Goal: Task Accomplishment & Management: Manage account settings

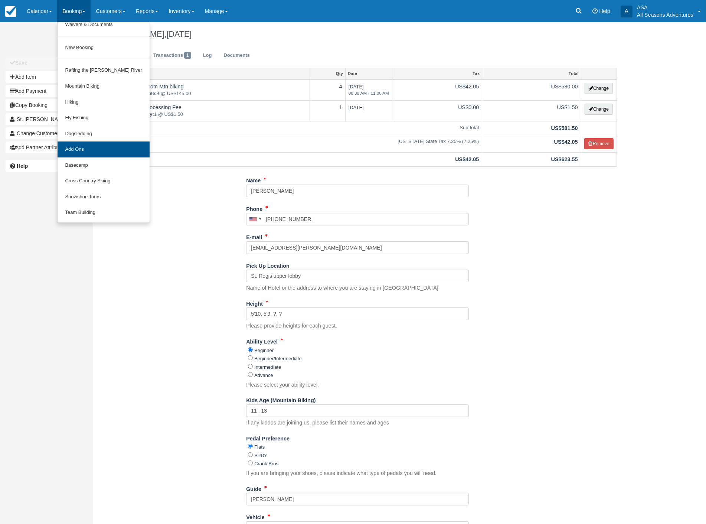
scroll to position [86, 0]
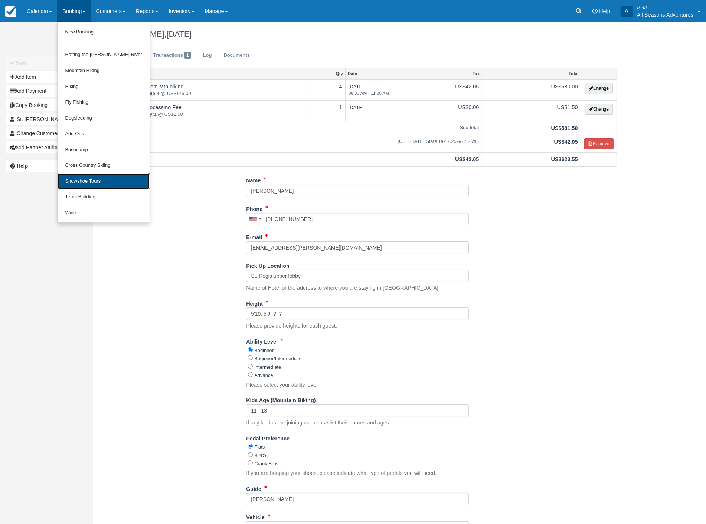
click at [91, 180] on link "Snowshoe Tours" at bounding box center [104, 181] width 92 height 16
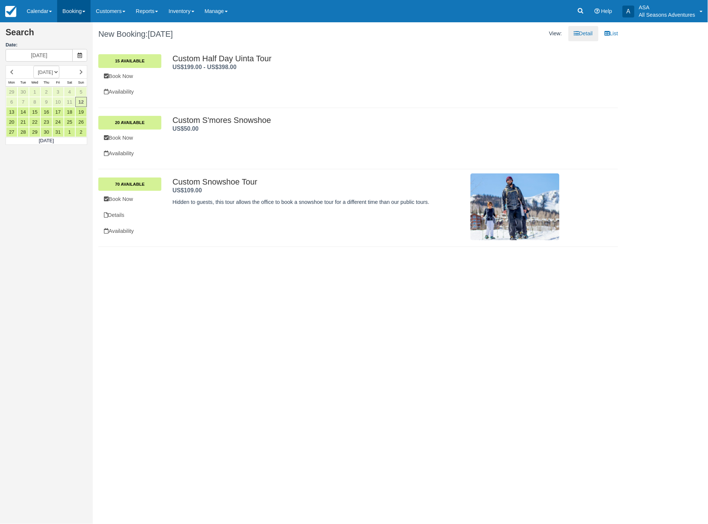
click at [69, 9] on link "Booking" at bounding box center [73, 11] width 33 height 22
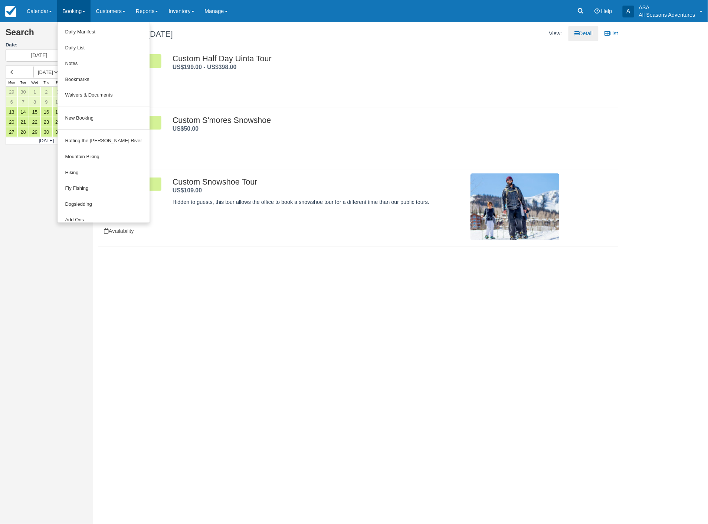
click at [339, 72] on div at bounding box center [366, 74] width 387 height 4
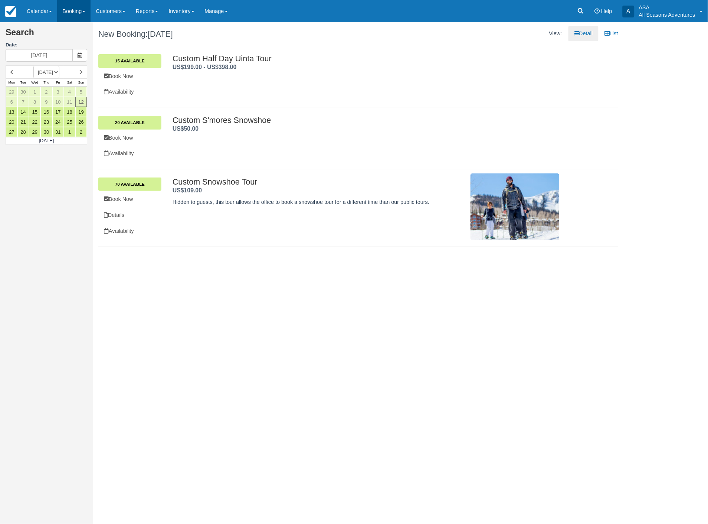
click at [81, 9] on link "Booking" at bounding box center [73, 11] width 33 height 22
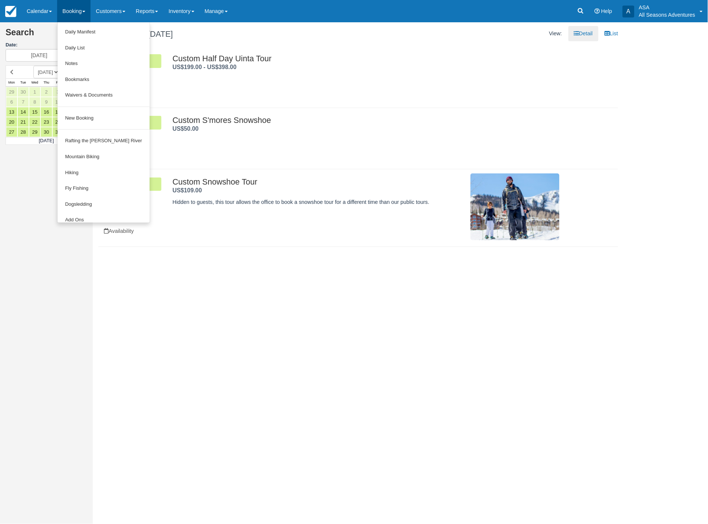
click at [80, 9] on link "Booking" at bounding box center [73, 11] width 33 height 22
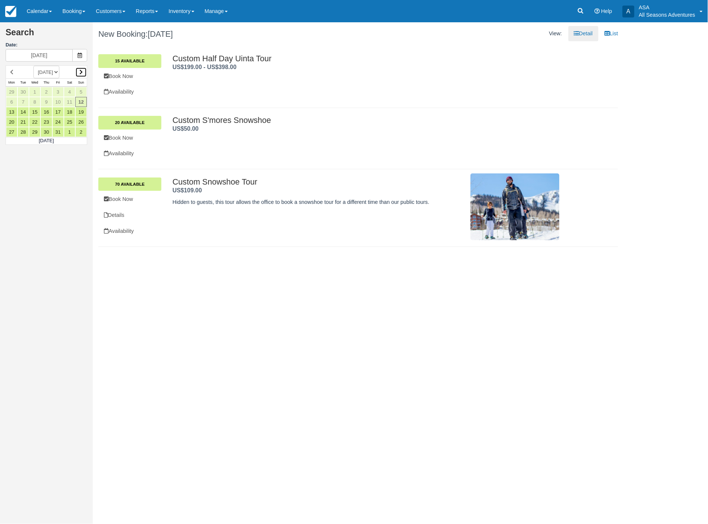
click at [79, 72] on icon at bounding box center [80, 71] width 3 height 5
click at [82, 71] on icon at bounding box center [80, 71] width 3 height 5
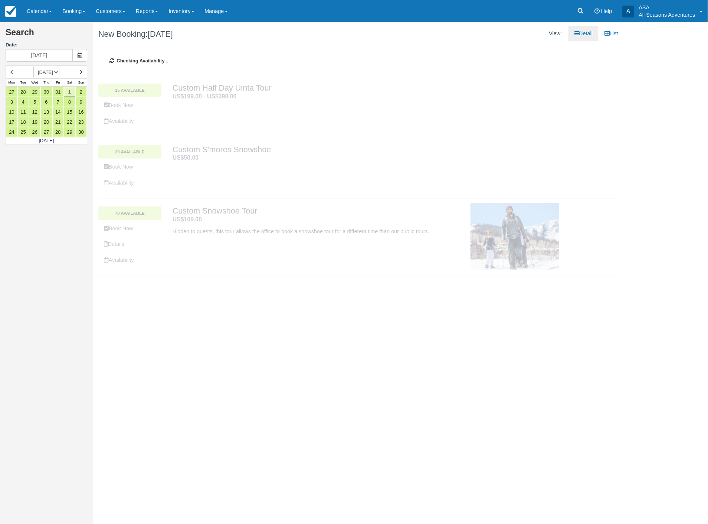
type input "12/01/25"
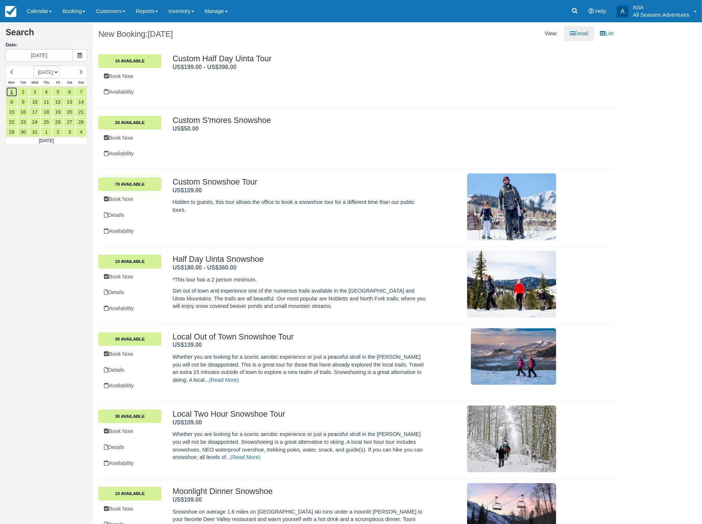
click at [12, 91] on link "1" at bounding box center [12, 92] width 12 height 10
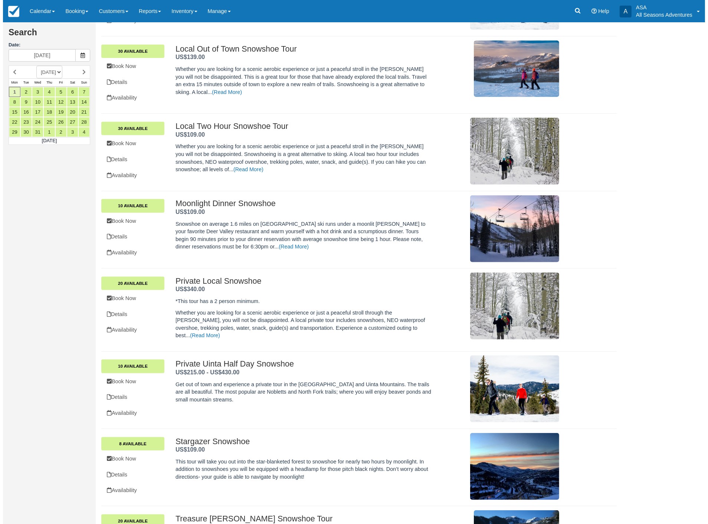
scroll to position [288, 0]
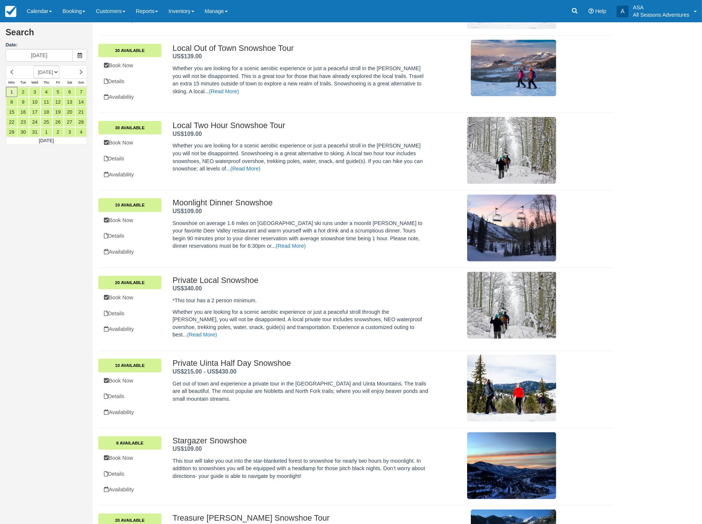
click at [216, 359] on h2 "Private Uinta Half Day Snowshoe ." at bounding box center [301, 363] width 256 height 9
click at [148, 364] on link "10 Available" at bounding box center [129, 365] width 63 height 13
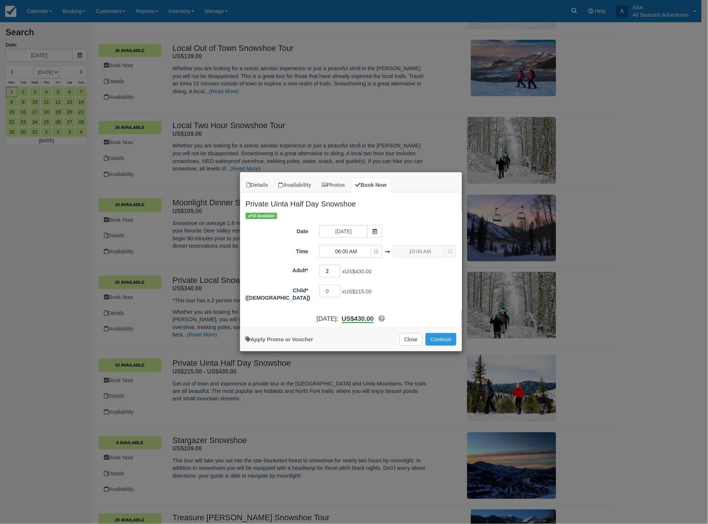
type input "2"
click at [338, 268] on input "2" at bounding box center [331, 271] width 22 height 13
click at [355, 251] on span "06:00 AM" at bounding box center [346, 251] width 53 height 7
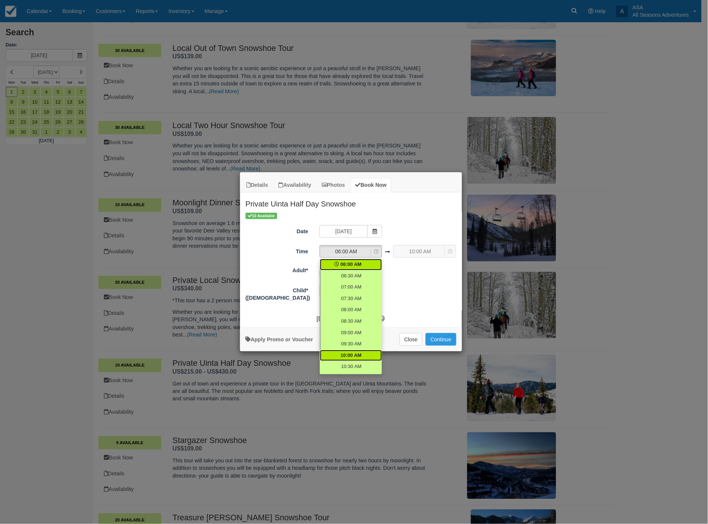
scroll to position [41, 0]
click at [352, 313] on span "10:00 AM" at bounding box center [351, 314] width 21 height 7
select select "10:00"
select select "14:00"
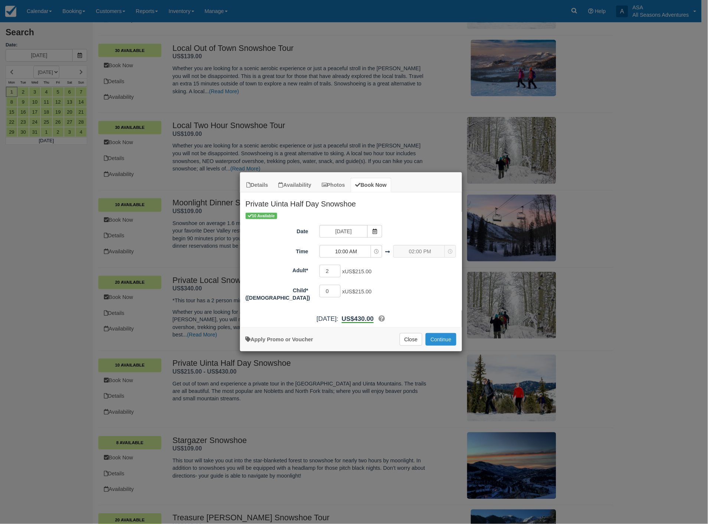
click at [447, 338] on button "Continue" at bounding box center [441, 339] width 30 height 13
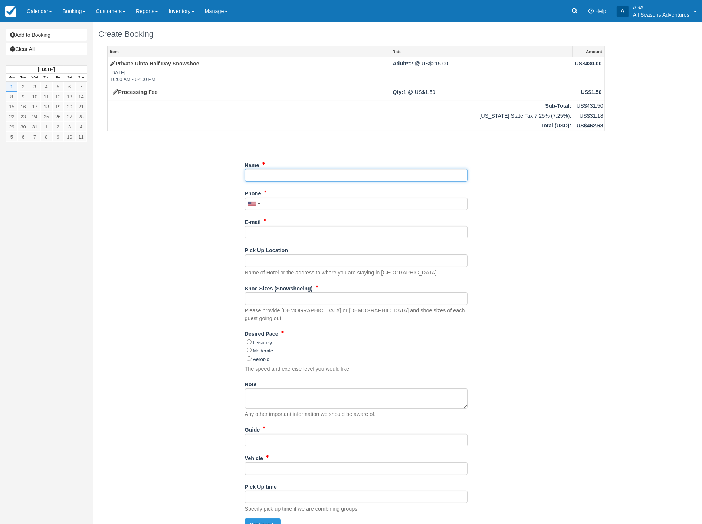
click at [262, 174] on input "Name" at bounding box center [356, 175] width 223 height 13
type input "St. Regis Daiquirie Loeb"
click at [275, 203] on input "Phone" at bounding box center [356, 203] width 223 height 13
type input "(901) 230-4331"
click at [278, 231] on input "E-mail" at bounding box center [356, 232] width 223 height 13
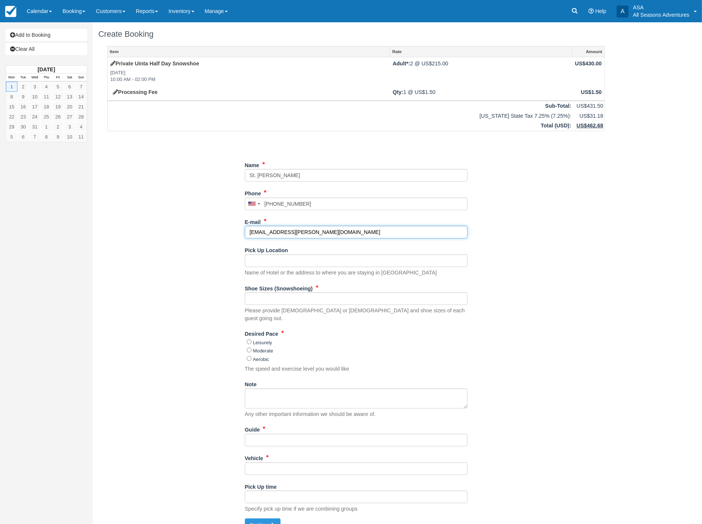
type input "kinzie.mason@stregis.com"
click at [269, 262] on input "Pick Up Location" at bounding box center [356, 260] width 223 height 13
type input "St. Regis upper lobby"
click at [261, 298] on input "Shoe Sizes (Snowshoeing)" at bounding box center [356, 298] width 223 height 13
type input "TBD"
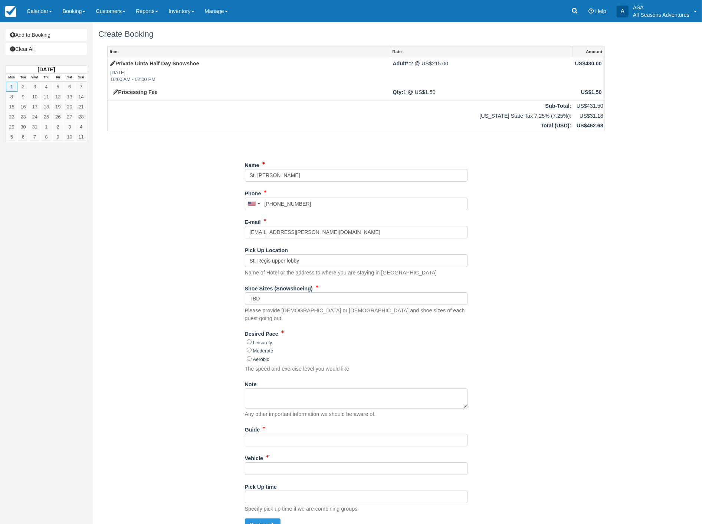
click at [226, 334] on div "Item Rate Amount Private Uinta Half Day Snowshoe Mon Dec 1, 2025 10:00 AM - 02:…" at bounding box center [356, 282] width 516 height 472
click at [248, 339] on input "Leisurely" at bounding box center [249, 341] width 5 height 5
radio input "true"
click at [260, 434] on input "Guide" at bounding box center [356, 440] width 223 height 13
type input "TBD"
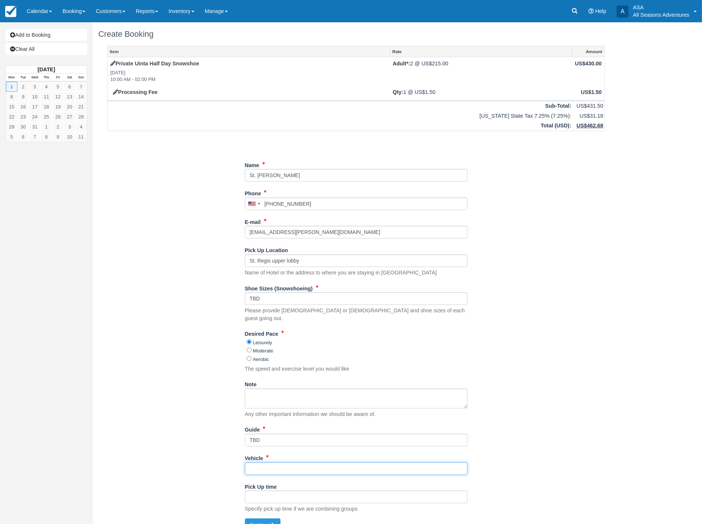
click at [252, 464] on input "Vehicle" at bounding box center [356, 468] width 223 height 13
type input "TBD"
click at [268, 518] on button "Continue" at bounding box center [263, 524] width 36 height 13
type input "[PHONE_NUMBER]"
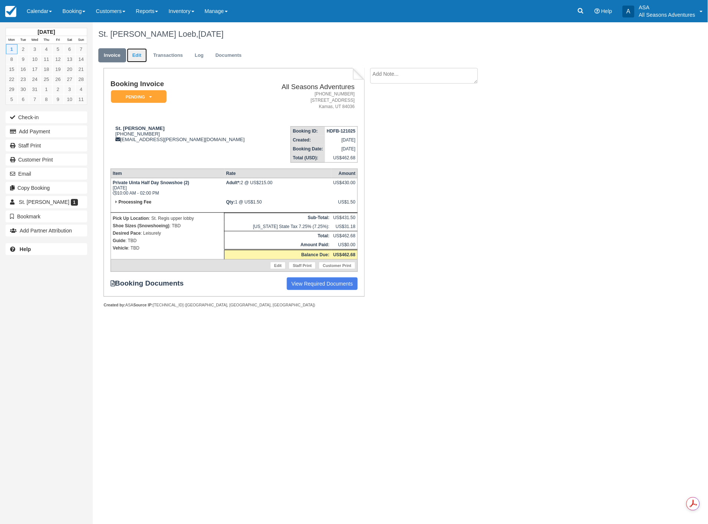
click at [137, 54] on link "Edit" at bounding box center [137, 55] width 20 height 14
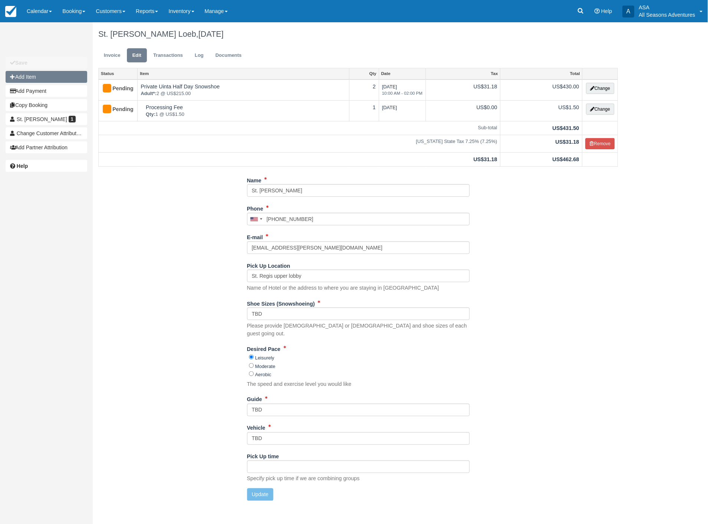
click at [41, 76] on button "Add Item" at bounding box center [47, 77] width 82 height 12
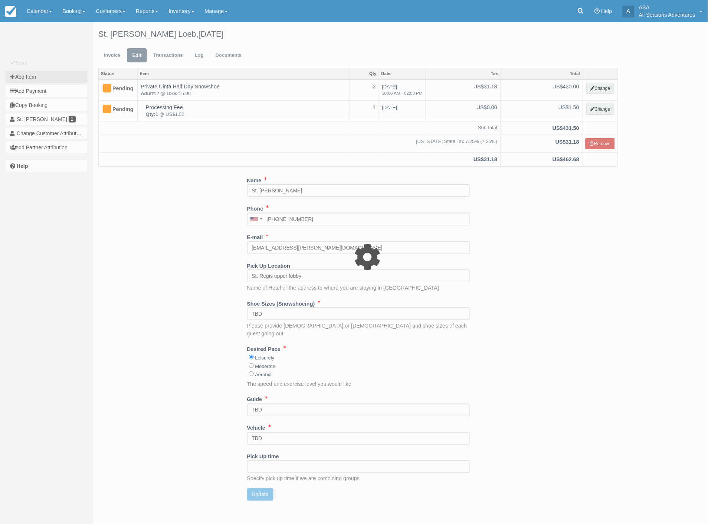
type input "0.00"
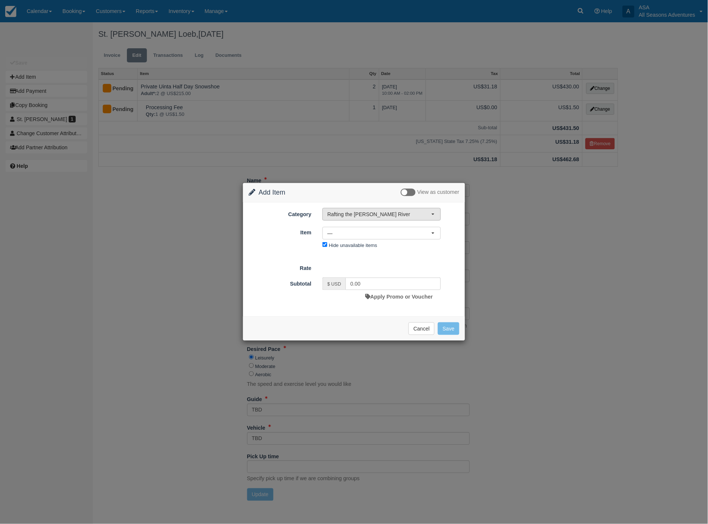
click at [388, 215] on span "Rafting the [PERSON_NAME] River" at bounding box center [379, 213] width 104 height 7
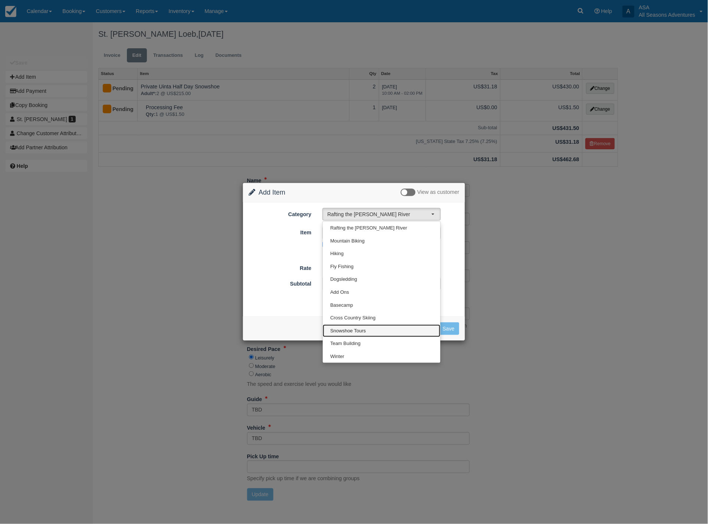
click at [362, 331] on span "Snowshoe Tours" at bounding box center [348, 330] width 36 height 7
select select "5"
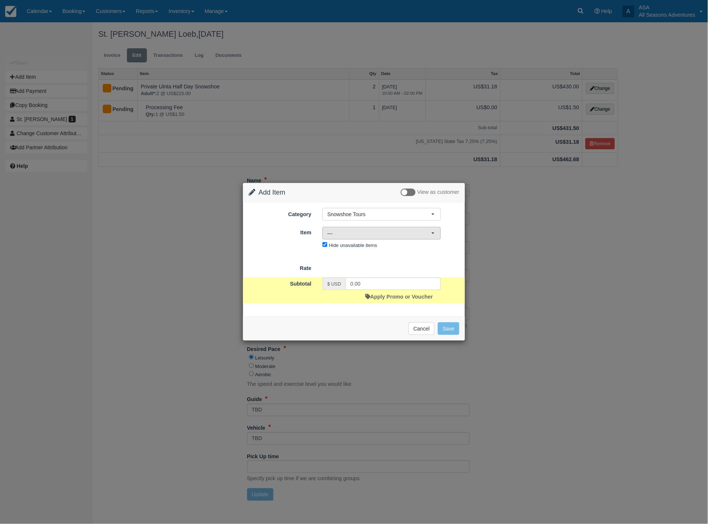
click at [351, 234] on span "—" at bounding box center [379, 232] width 104 height 7
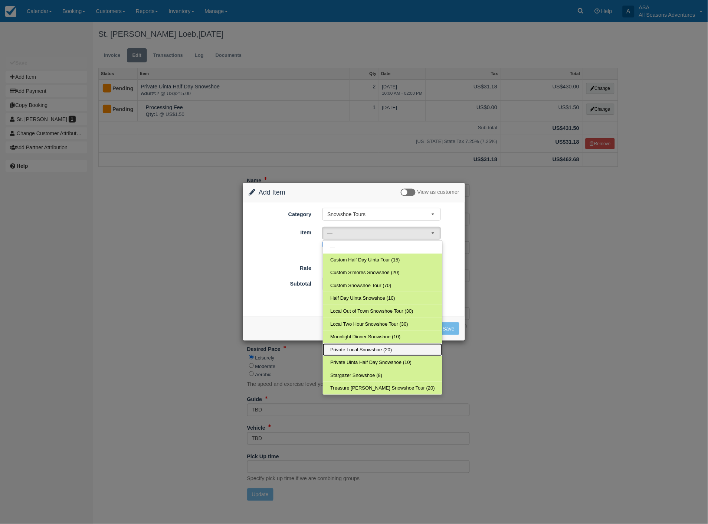
click at [359, 349] on span "Private Local Snowshoe (20)" at bounding box center [361, 349] width 62 height 7
select select "15"
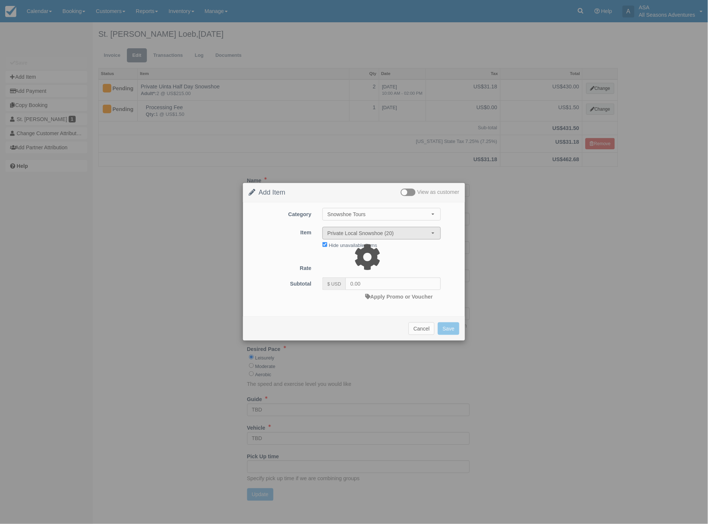
type input "340.00"
select select "06:00"
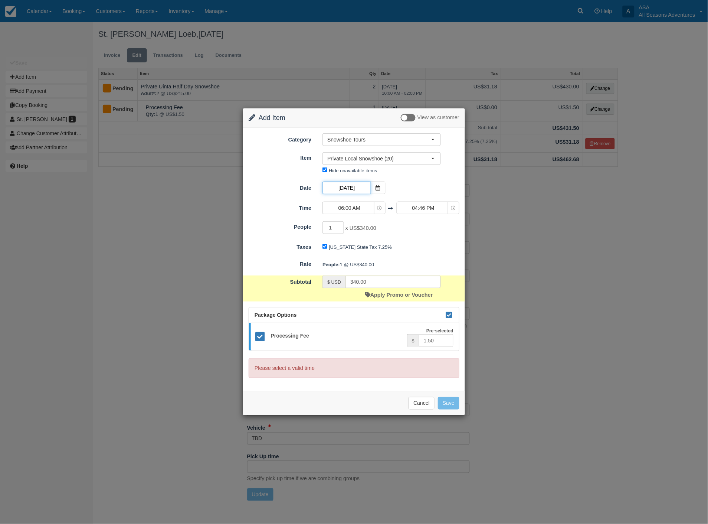
click at [361, 187] on input "12/01/25" at bounding box center [347, 188] width 48 height 13
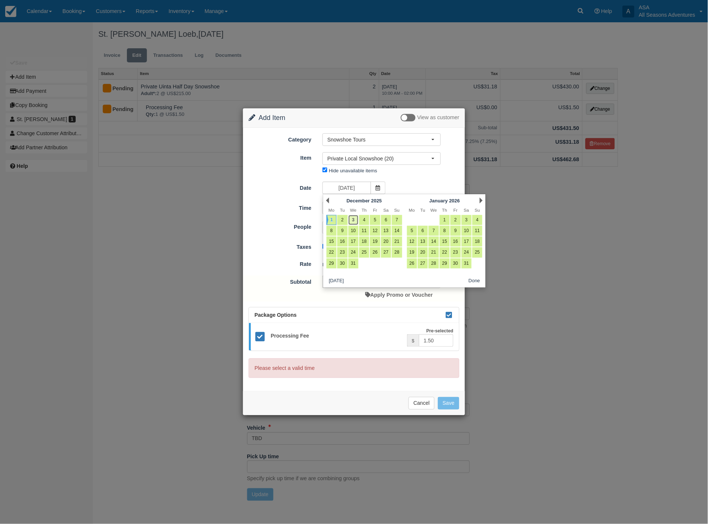
click at [354, 218] on link "3" at bounding box center [354, 220] width 10 height 10
type input "12/03/25"
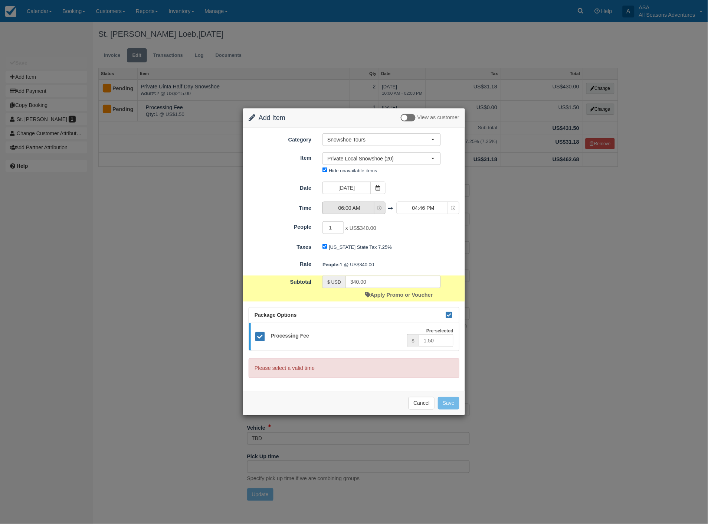
click at [352, 208] on span "06:00 AM" at bounding box center [349, 207] width 53 height 7
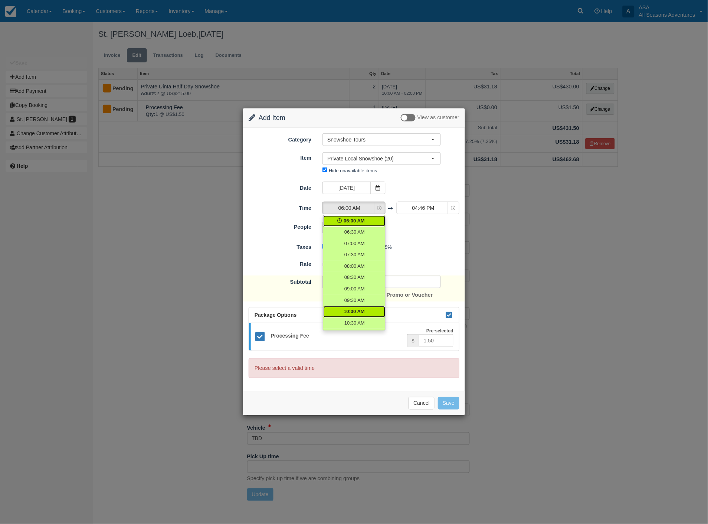
click at [354, 309] on span "10:00 AM" at bounding box center [354, 311] width 21 height 7
select select "10:00"
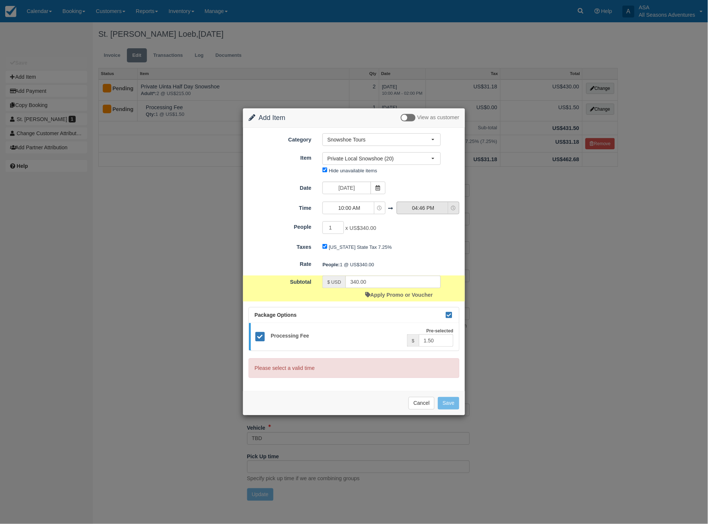
click at [433, 205] on span "04:46 PM" at bounding box center [423, 207] width 53 height 7
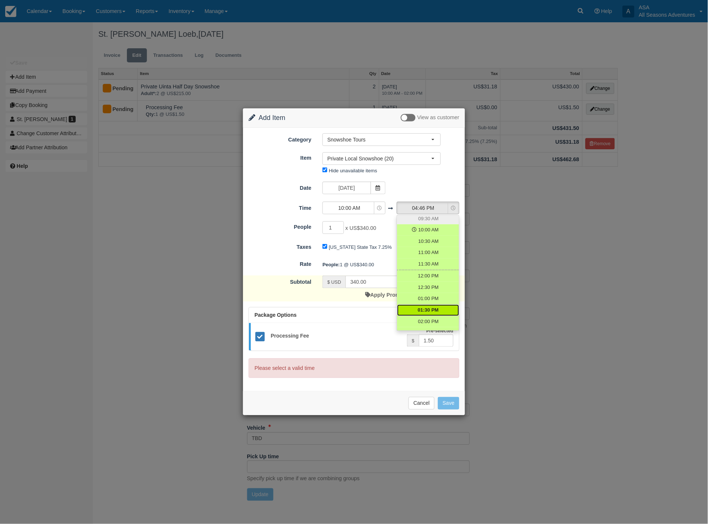
scroll to position [82, 0]
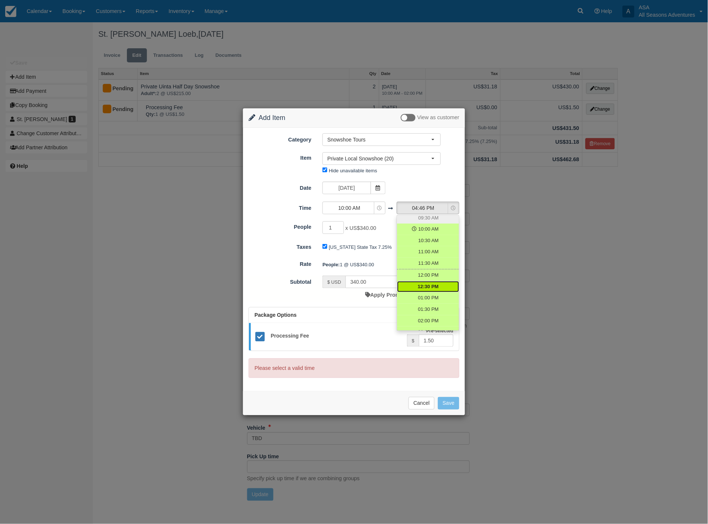
click at [429, 283] on span "12:30 PM" at bounding box center [428, 286] width 21 height 7
select select "12:30"
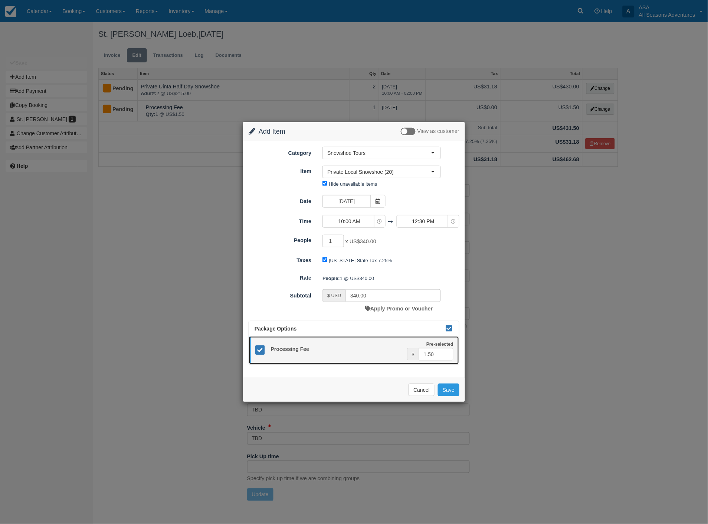
click at [260, 349] on icon at bounding box center [260, 350] width 11 height 11
click at [448, 390] on button "Save" at bounding box center [449, 389] width 22 height 13
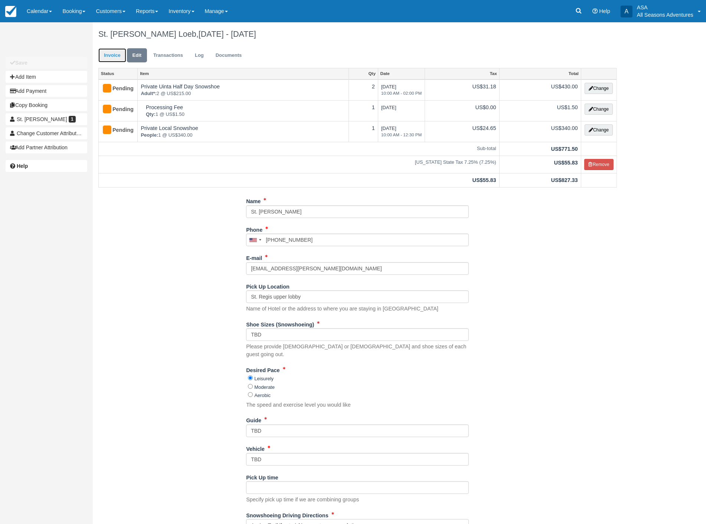
click at [114, 54] on link "Invoice" at bounding box center [112, 55] width 28 height 14
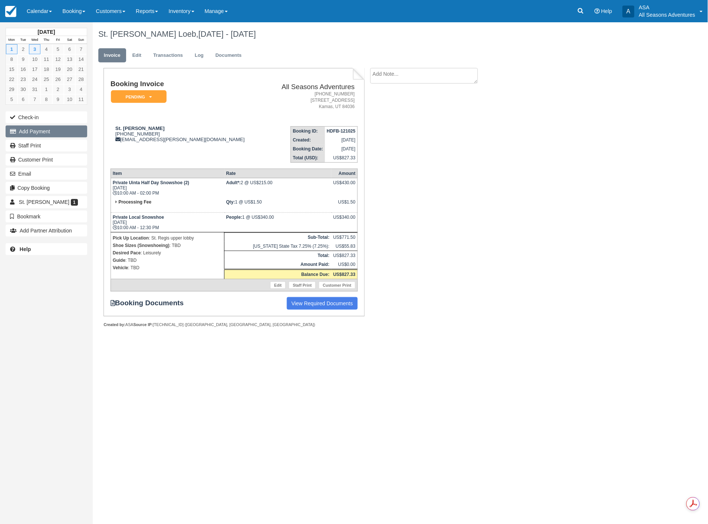
click at [32, 133] on button "Add Payment" at bounding box center [47, 131] width 82 height 12
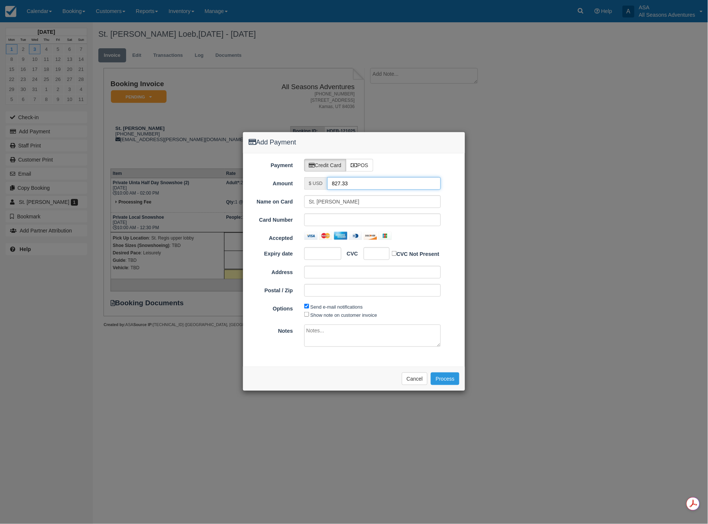
drag, startPoint x: 348, startPoint y: 184, endPoint x: 327, endPoint y: 180, distance: 21.2
click at [327, 180] on input "827.33" at bounding box center [384, 183] width 114 height 13
type input "1.50"
drag, startPoint x: 409, startPoint y: 239, endPoint x: 405, endPoint y: 238, distance: 4.2
click at [408, 238] on div at bounding box center [372, 236] width 137 height 8
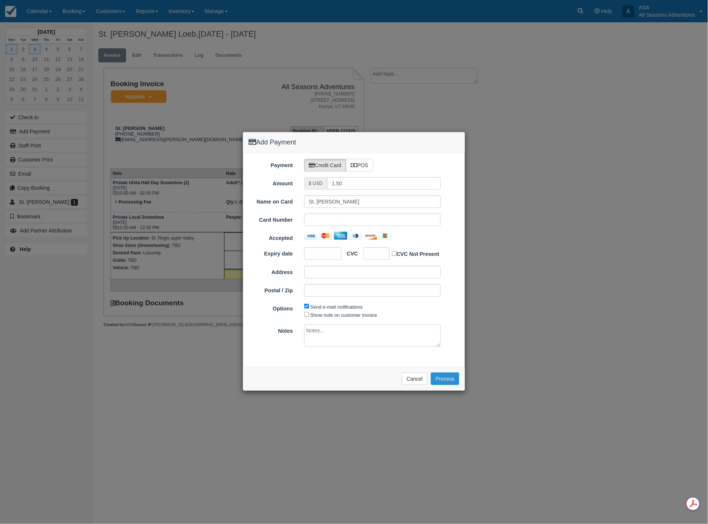
click at [442, 378] on button "Process" at bounding box center [445, 378] width 29 height 13
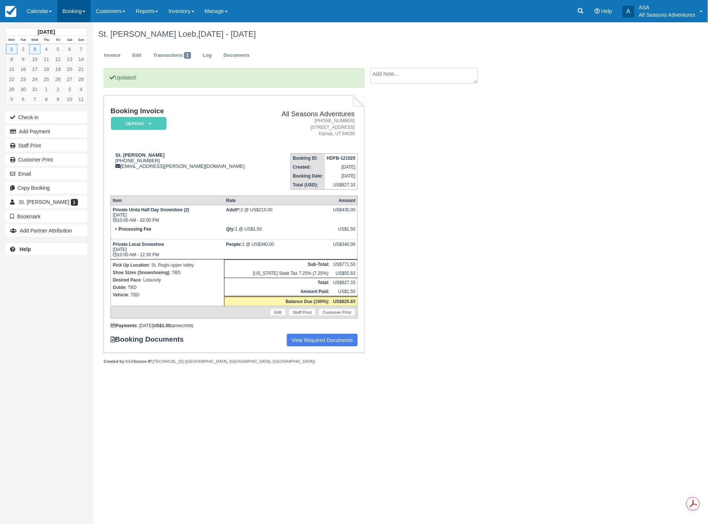
click at [73, 12] on link "Booking" at bounding box center [73, 11] width 33 height 22
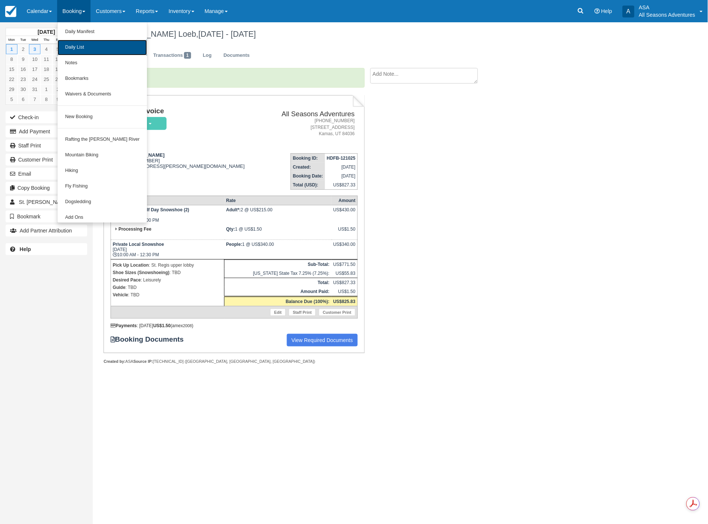
click at [76, 48] on link "Daily List" at bounding box center [102, 48] width 89 height 16
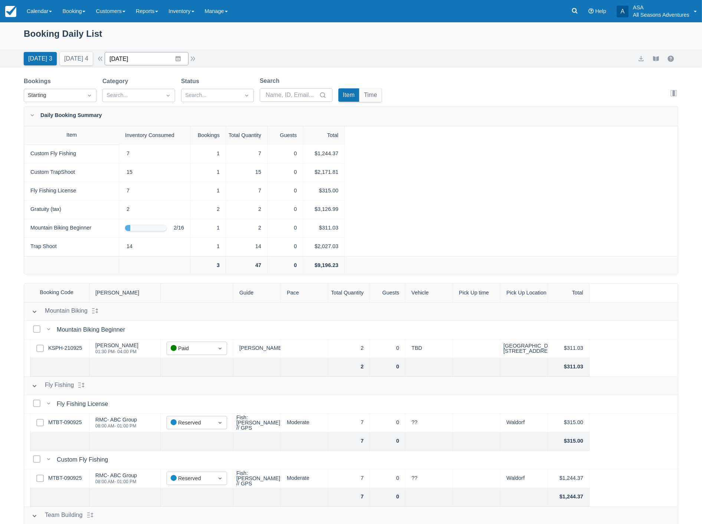
click at [149, 62] on input "[DATE]" at bounding box center [147, 58] width 84 height 13
click at [151, 142] on td "14" at bounding box center [149, 144] width 14 height 14
type input "10/14/25"
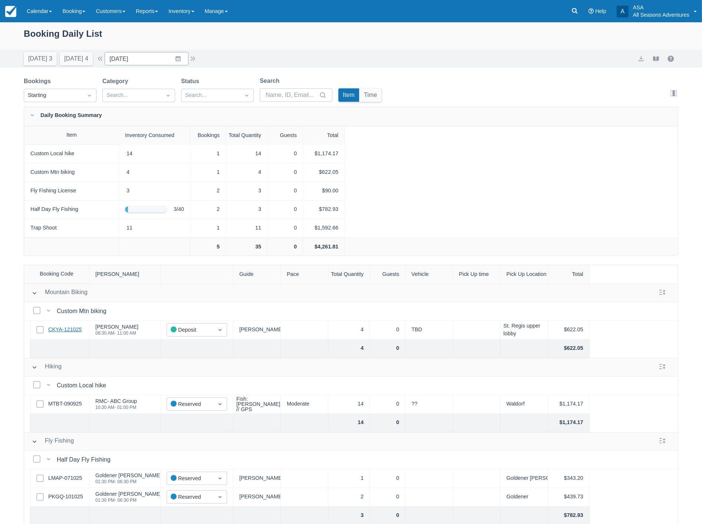
click at [71, 328] on link "CKYA-121025" at bounding box center [64, 330] width 33 height 8
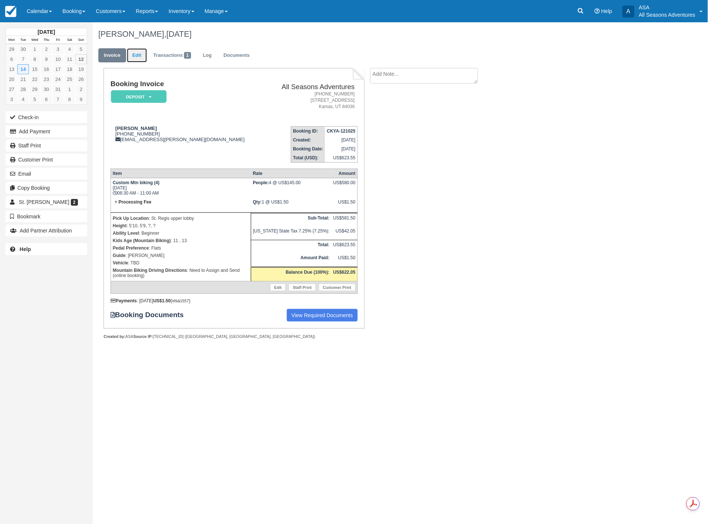
click at [134, 55] on link "Edit" at bounding box center [137, 55] width 20 height 14
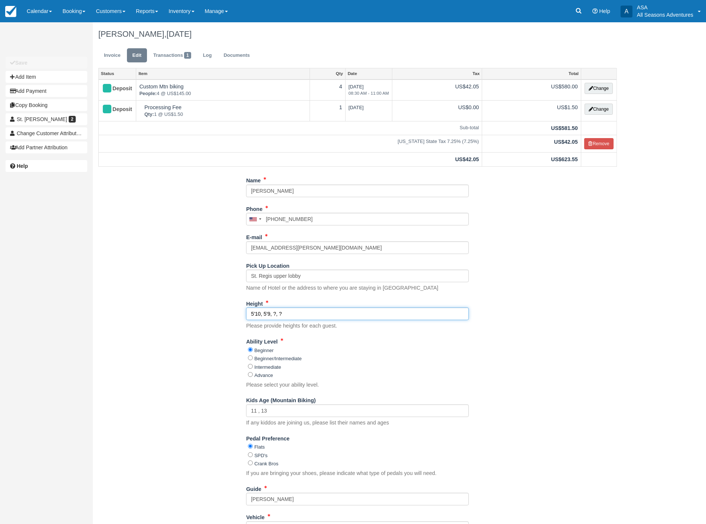
click at [302, 317] on input "5'10, 5'9, ?, ?" at bounding box center [357, 313] width 223 height 13
type input "5'10, 5'9, 5', 5;"
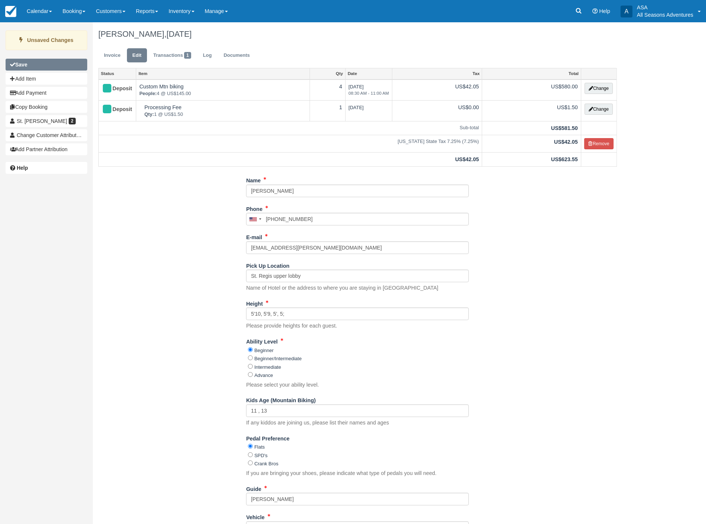
click at [24, 63] on b "Save" at bounding box center [21, 65] width 12 height 6
type input "+19414006357"
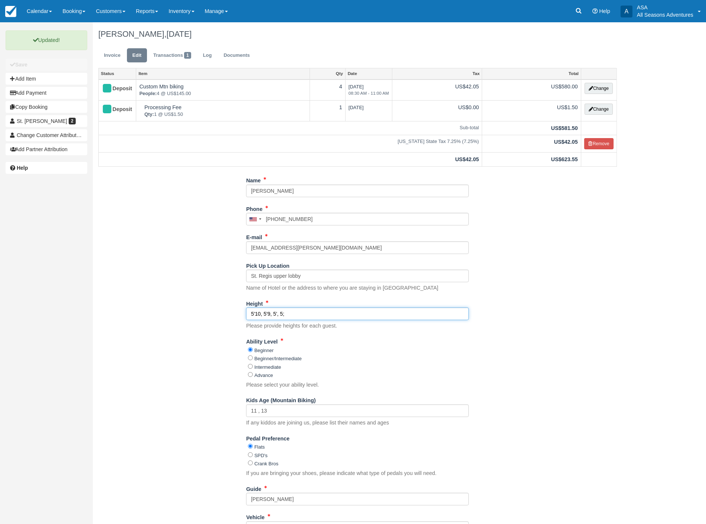
click at [285, 314] on input "5'10, 5'9, 5', 5;" at bounding box center [357, 313] width 223 height 13
type input "5'10, 5'9, 5', 5'"
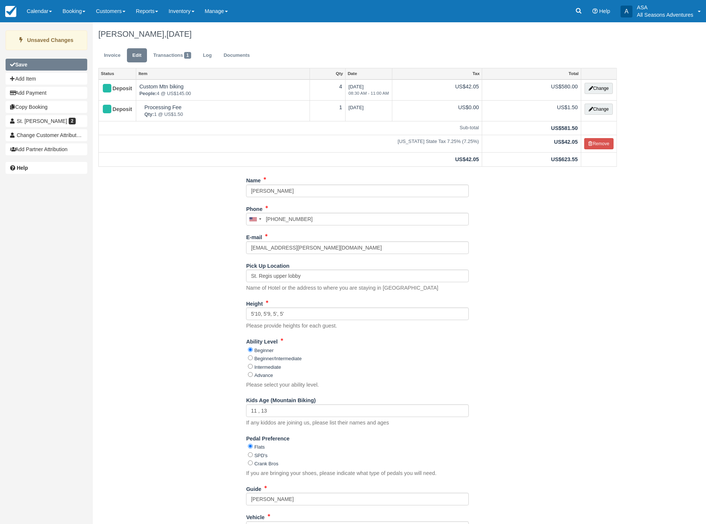
click at [36, 64] on button "Save" at bounding box center [47, 65] width 82 height 12
click at [73, 9] on link "Booking" at bounding box center [73, 11] width 33 height 22
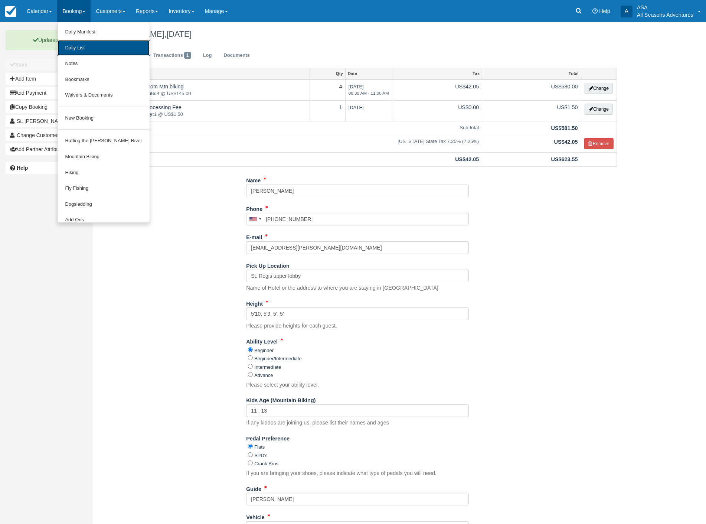
click at [88, 45] on link "Daily List" at bounding box center [104, 48] width 92 height 16
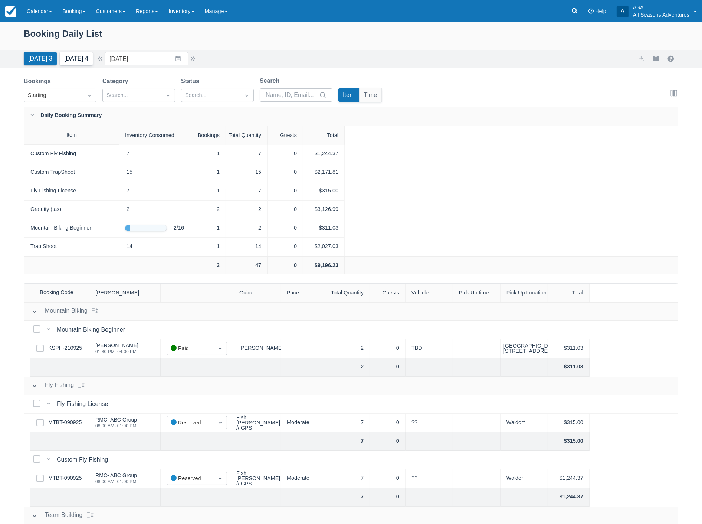
click at [76, 61] on button "[DATE] 4" at bounding box center [76, 58] width 33 height 13
type input "[DATE]"
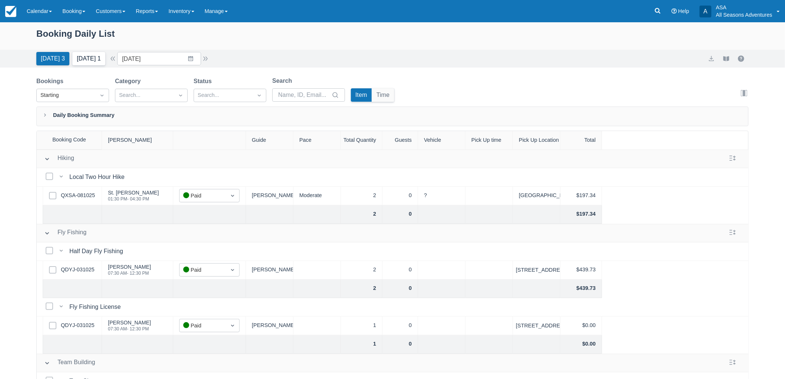
click at [92, 61] on button "[DATE] 1" at bounding box center [88, 58] width 33 height 13
type input "[DATE]"
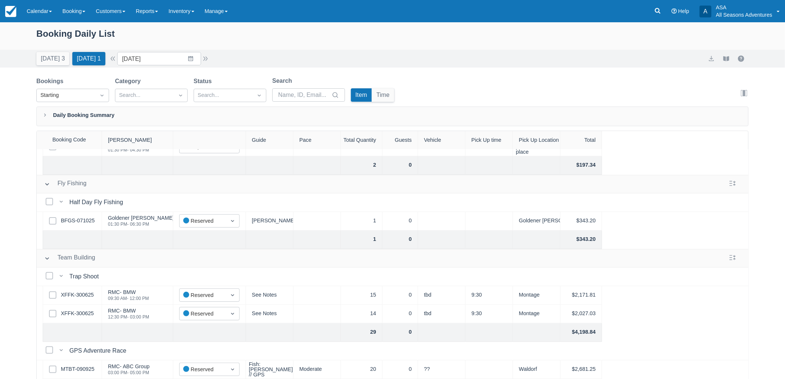
scroll to position [55, 0]
click at [76, 365] on link "MTBT-090925" at bounding box center [77, 369] width 33 height 8
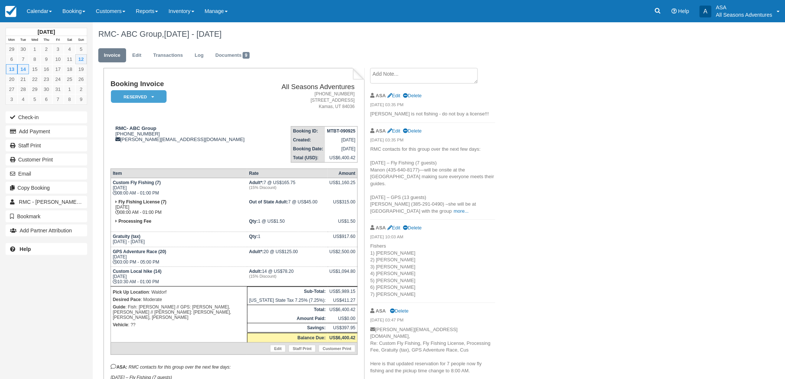
click at [67, 334] on div "[DATE] Mon Tue Wed Thu Fri Sat Sun 29 30 1 2 3 4 5 6 7 8 9 10 11 12 13 14 15 16…" at bounding box center [46, 189] width 93 height 379
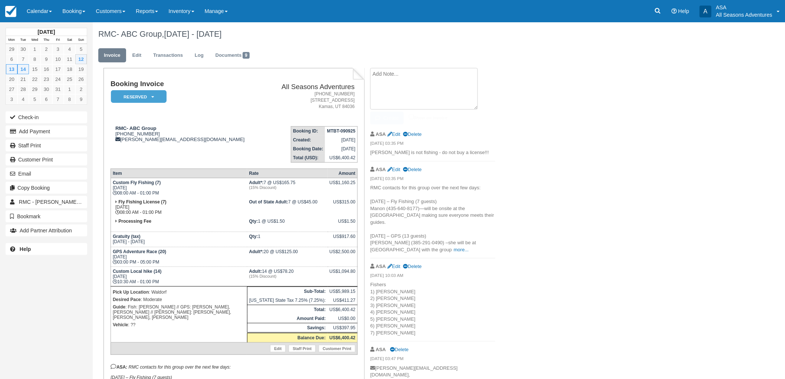
click at [388, 75] on textarea at bounding box center [424, 89] width 108 height 42
paste textarea "Pickup 10/12 @ [GEOGRAPHIC_DATA] (8AM), Drop off at [GEOGRAPHIC_DATA] (no later…"
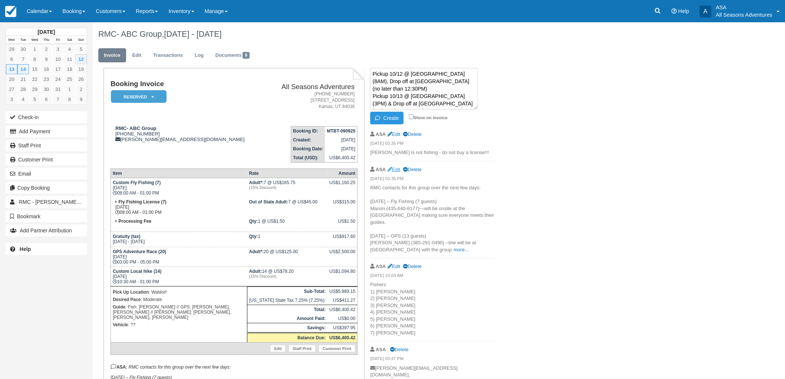
scroll to position [19, 0]
type textarea "Pickup 10/12 @ [GEOGRAPHIC_DATA] (8AM), Drop off at [GEOGRAPHIC_DATA] (no later…"
click at [384, 117] on button "Create" at bounding box center [386, 118] width 33 height 13
